Goal: Task Accomplishment & Management: Complete application form

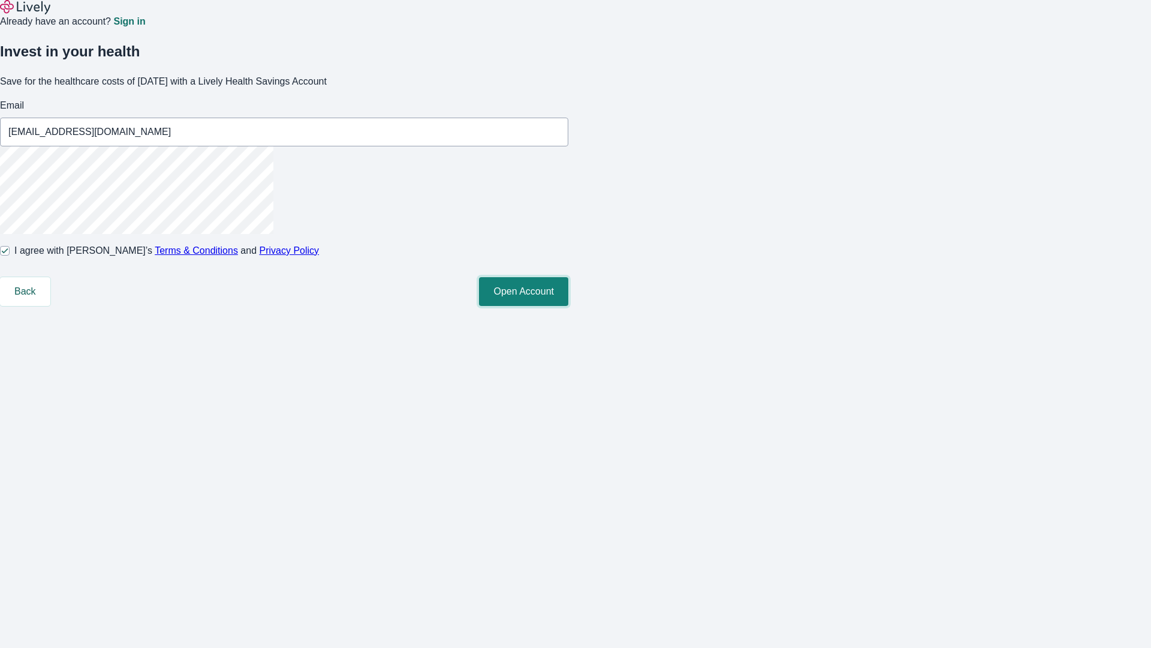
click at [569, 306] on button "Open Account" at bounding box center [523, 291] width 89 height 29
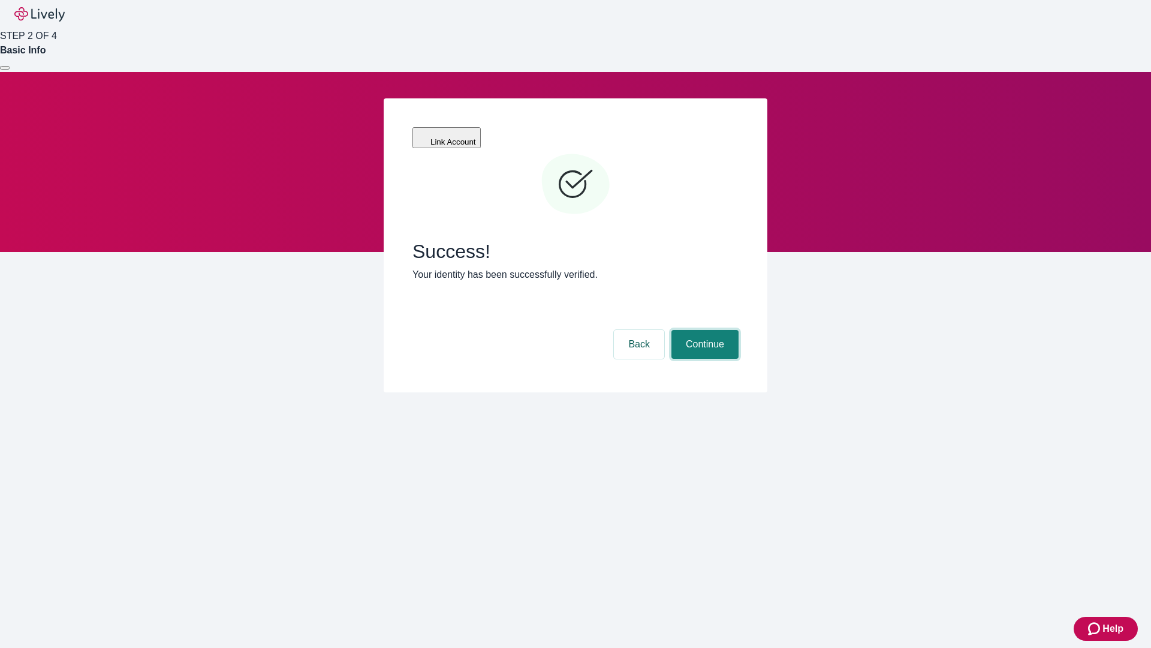
click at [703, 330] on button "Continue" at bounding box center [705, 344] width 67 height 29
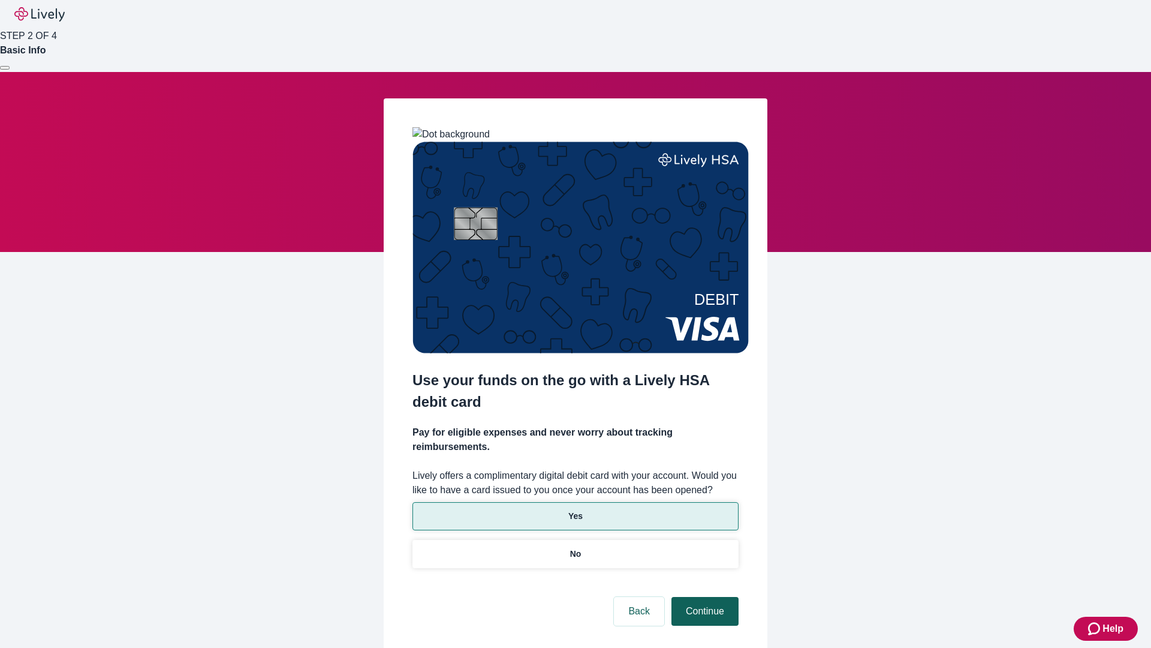
click at [575, 510] on p "Yes" at bounding box center [576, 516] width 14 height 13
click at [703, 597] on button "Continue" at bounding box center [705, 611] width 67 height 29
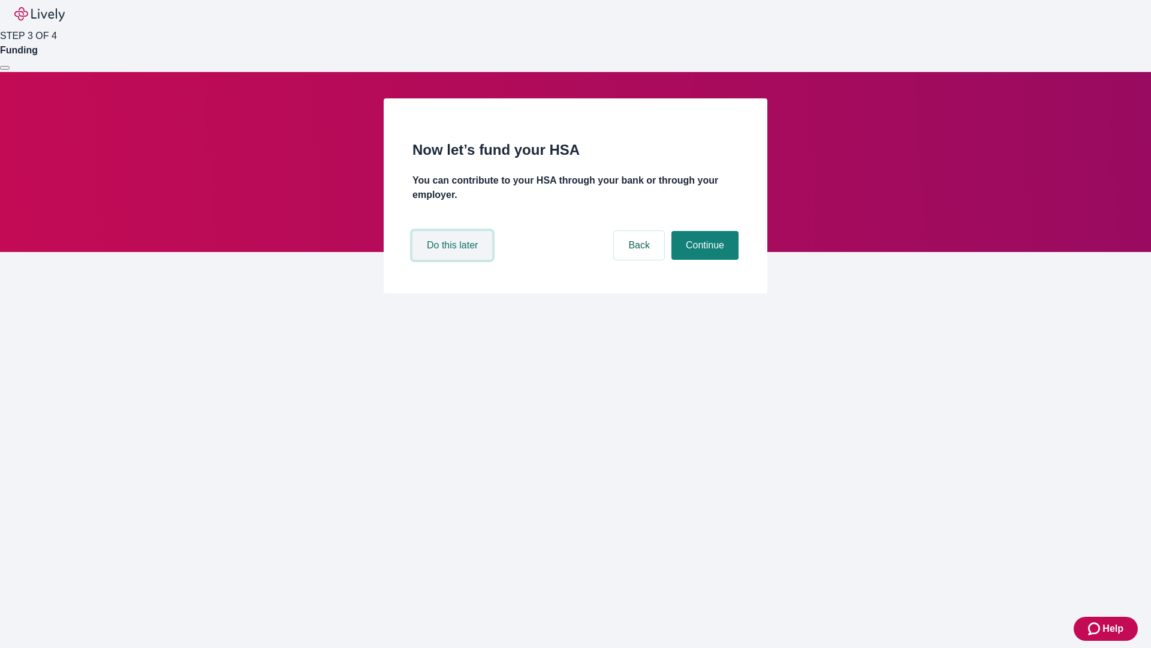
click at [454, 260] on button "Do this later" at bounding box center [453, 245] width 80 height 29
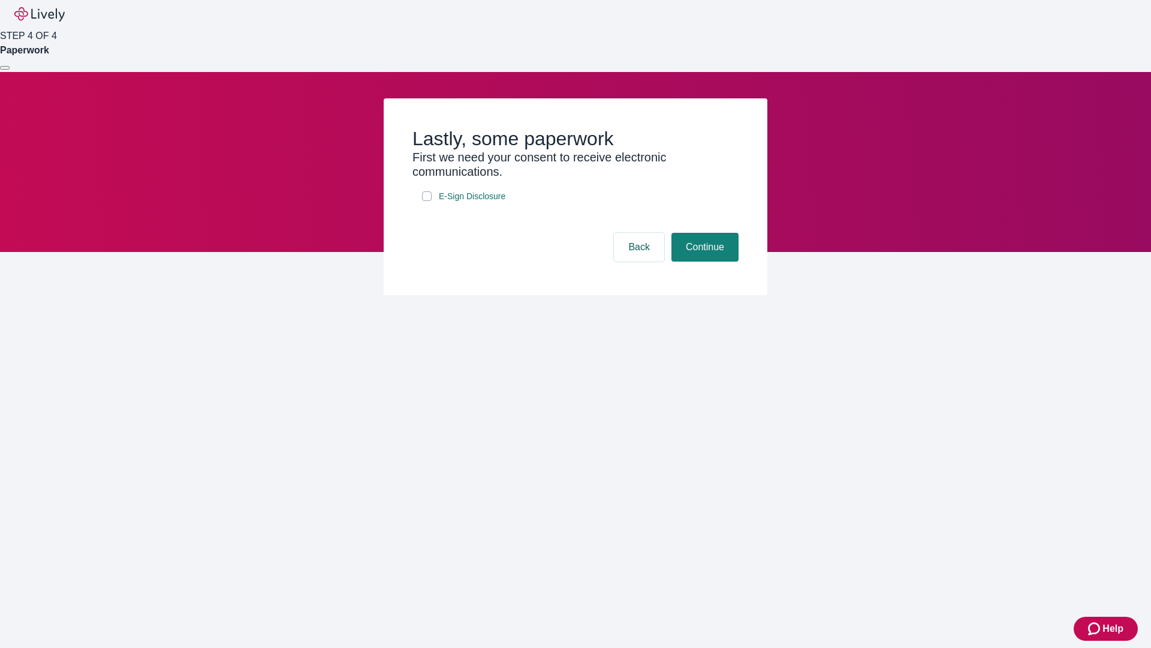
click at [427, 201] on input "E-Sign Disclosure" at bounding box center [427, 196] width 10 height 10
checkbox input "true"
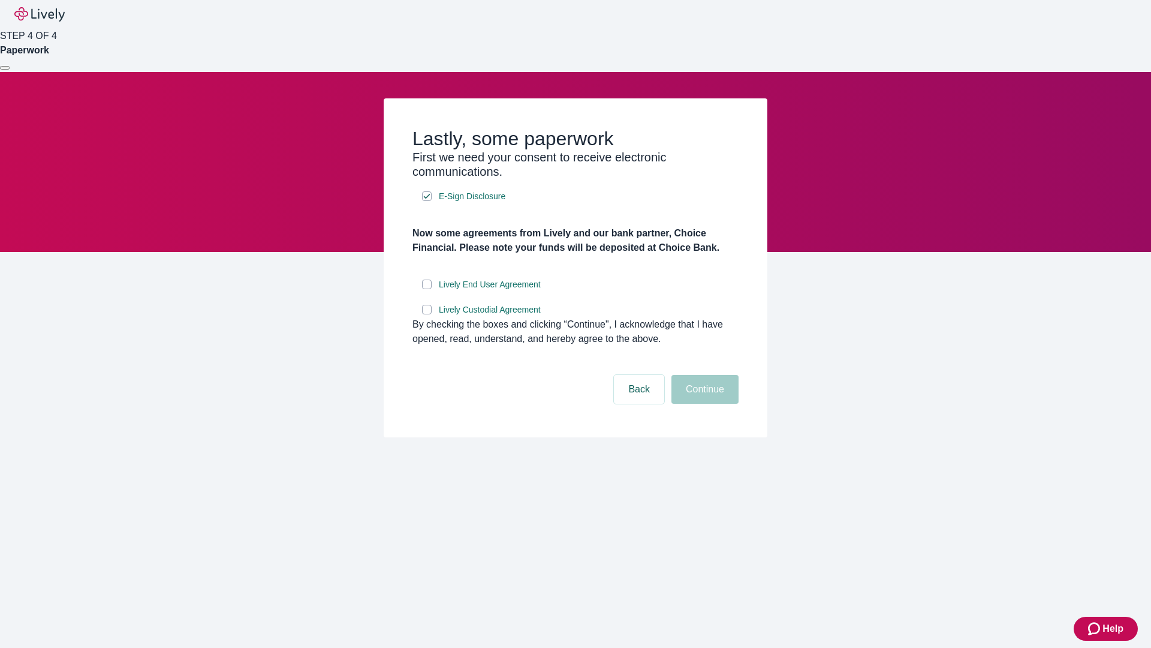
click at [427, 289] on input "Lively End User Agreement" at bounding box center [427, 284] width 10 height 10
checkbox input "true"
click at [427, 314] on input "Lively Custodial Agreement" at bounding box center [427, 310] width 10 height 10
checkbox input "true"
click at [703, 404] on button "Continue" at bounding box center [705, 389] width 67 height 29
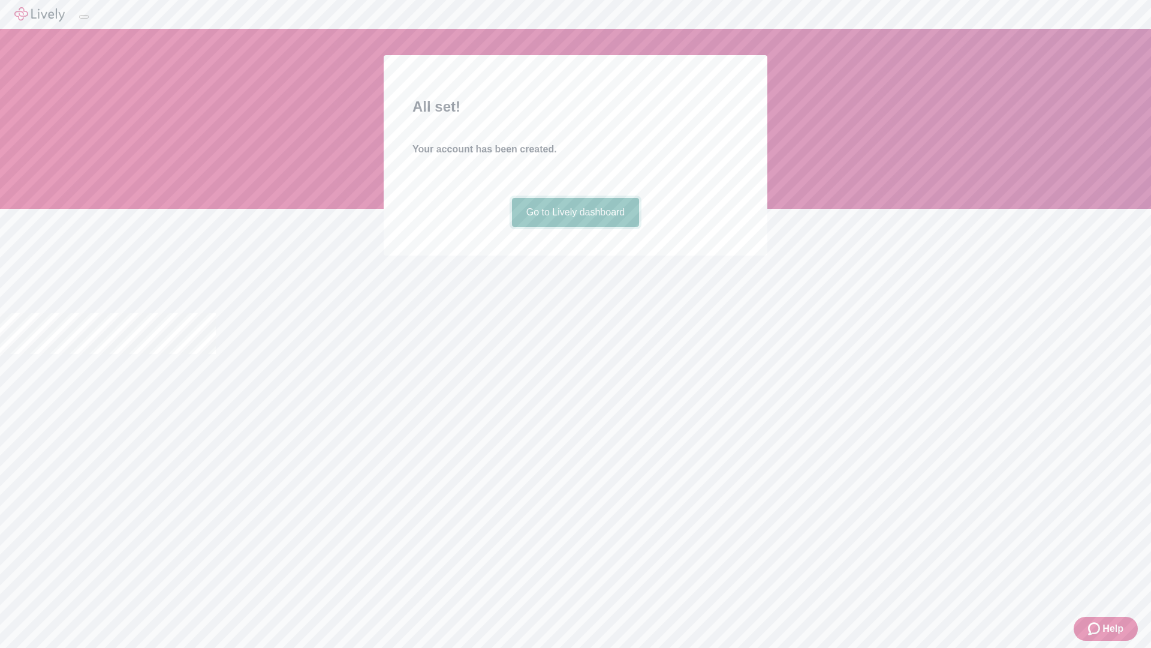
click at [575, 227] on link "Go to Lively dashboard" at bounding box center [576, 212] width 128 height 29
